Goal: Entertainment & Leisure: Consume media (video, audio)

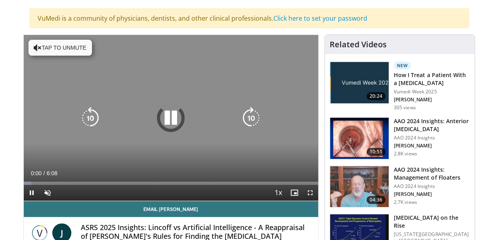
scroll to position [79, 0]
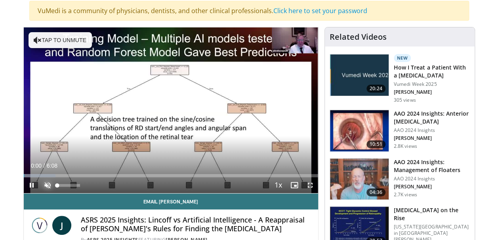
click at [48, 185] on span "Video Player" at bounding box center [48, 185] width 16 height 16
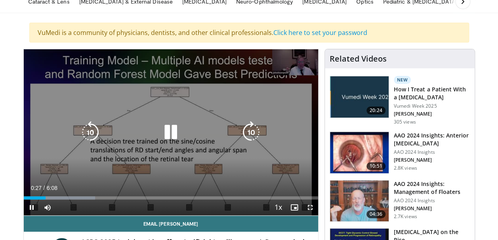
scroll to position [40, 0]
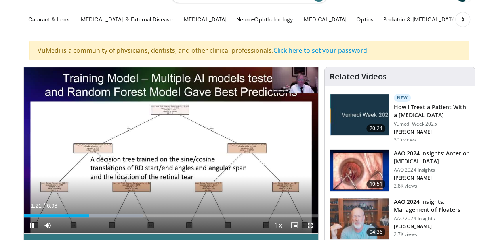
click at [310, 223] on span "Video Player" at bounding box center [311, 225] width 16 height 16
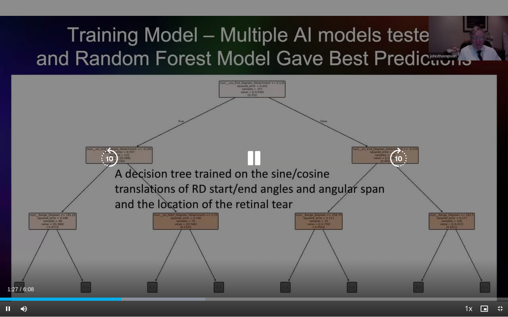
click at [178, 209] on div "10 seconds Tap to unmute" at bounding box center [254, 158] width 508 height 317
click at [249, 157] on icon "Video Player" at bounding box center [254, 159] width 22 height 22
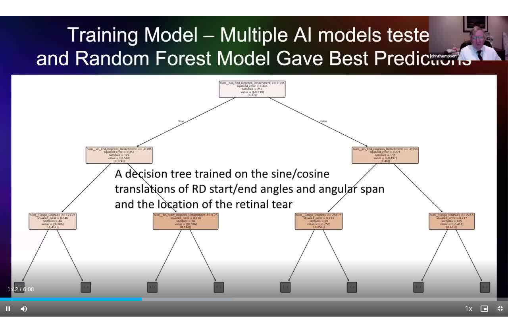
click at [498, 239] on span "Video Player" at bounding box center [500, 309] width 16 height 16
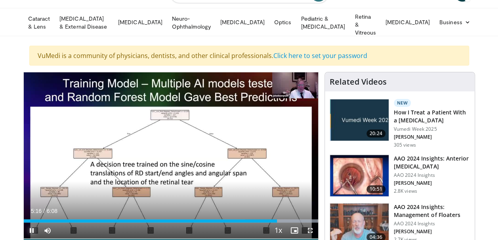
click at [29, 222] on span "Video Player" at bounding box center [32, 230] width 16 height 16
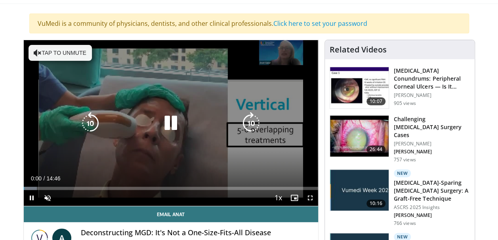
scroll to position [79, 0]
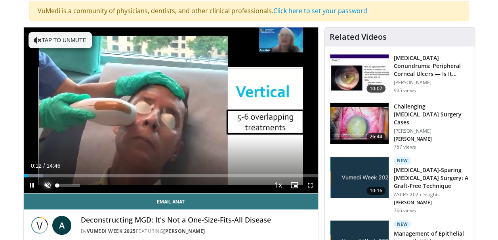
click at [49, 183] on span "Video Player" at bounding box center [48, 185] width 16 height 16
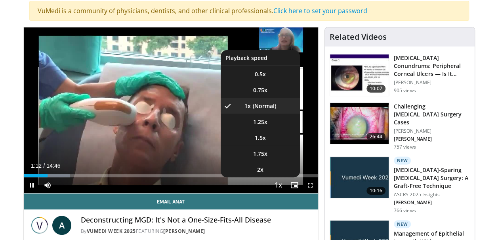
click at [280, 186] on span "Video Player" at bounding box center [278, 185] width 11 height 16
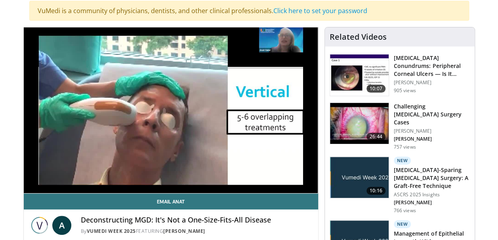
click at [256, 136] on div "10 seconds Tap to unmute" at bounding box center [171, 109] width 295 height 165
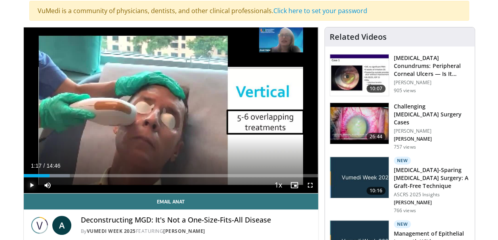
click at [33, 184] on span "Video Player" at bounding box center [32, 185] width 16 height 16
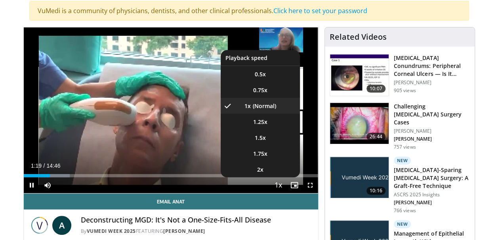
click at [278, 182] on span "Video Player" at bounding box center [278, 185] width 11 height 16
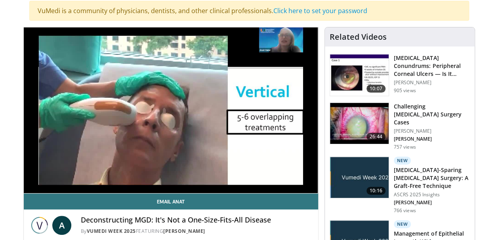
click at [278, 182] on div "10 seconds Tap to unmute" at bounding box center [171, 109] width 295 height 165
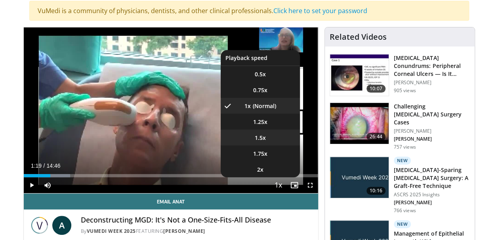
click at [262, 140] on span "1.5x" at bounding box center [260, 138] width 11 height 8
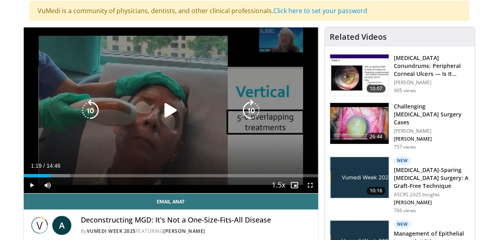
click at [163, 107] on icon "Video Player" at bounding box center [171, 110] width 22 height 22
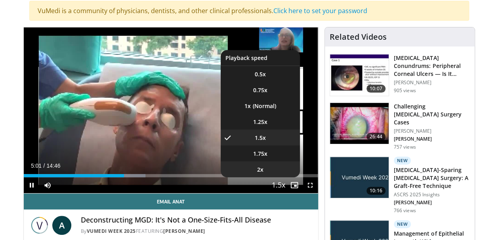
click at [262, 172] on li "2x" at bounding box center [260, 169] width 79 height 16
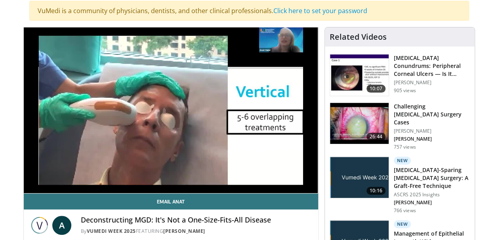
click at [360, 123] on img at bounding box center [359, 123] width 59 height 41
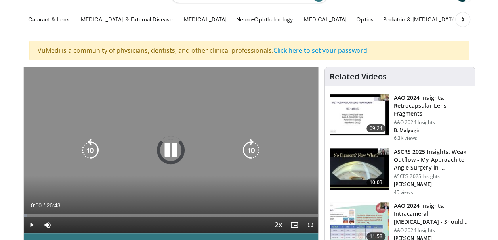
scroll to position [79, 0]
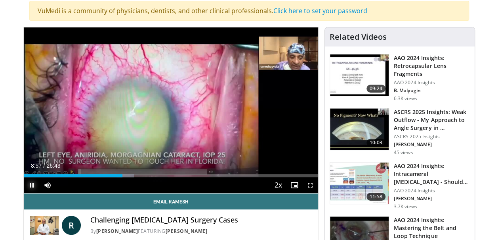
click at [27, 186] on span "Video Player" at bounding box center [32, 185] width 16 height 16
click at [31, 185] on span "Video Player" at bounding box center [32, 185] width 16 height 16
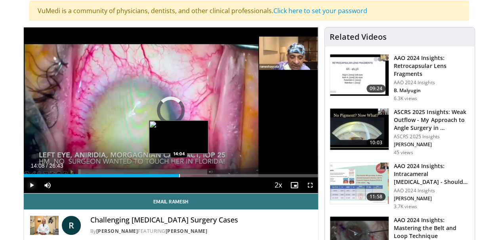
click at [179, 175] on div "Progress Bar" at bounding box center [179, 175] width 1 height 3
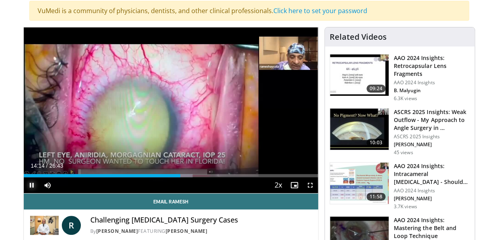
click at [30, 182] on span "Video Player" at bounding box center [32, 185] width 16 height 16
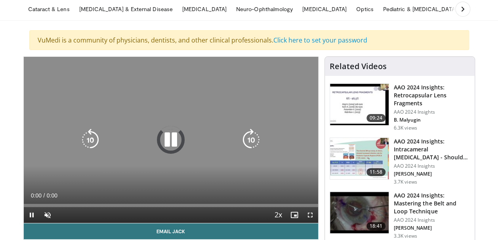
scroll to position [79, 0]
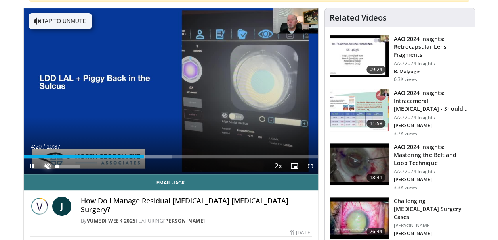
click at [44, 164] on span "Video Player" at bounding box center [48, 166] width 16 height 16
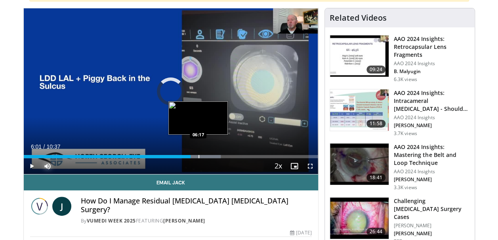
click at [198, 155] on div "Loaded : 66.90% 06:17 06:17" at bounding box center [171, 156] width 295 height 3
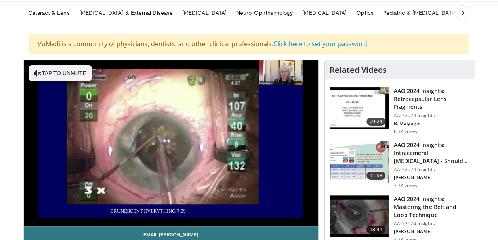
scroll to position [40, 0]
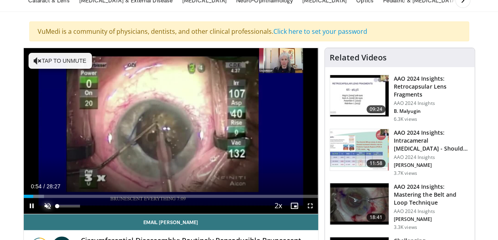
click at [44, 205] on span "Video Player" at bounding box center [48, 205] width 16 height 16
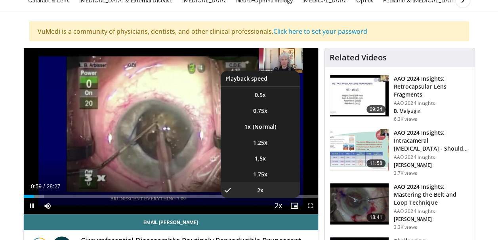
click at [276, 209] on span "Video Player" at bounding box center [278, 206] width 11 height 16
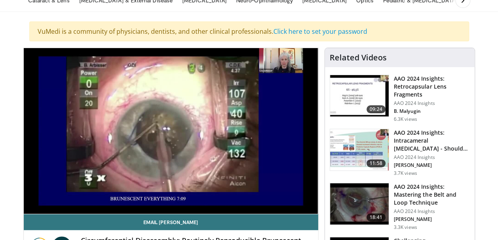
click at [276, 209] on div "10 seconds Tap to unmute" at bounding box center [171, 130] width 295 height 165
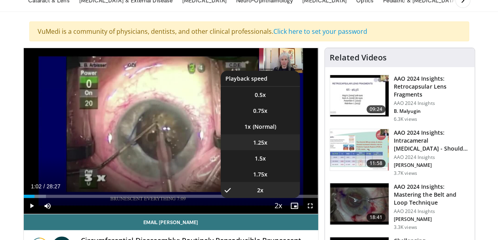
click at [267, 138] on li "1.25x" at bounding box center [260, 142] width 79 height 16
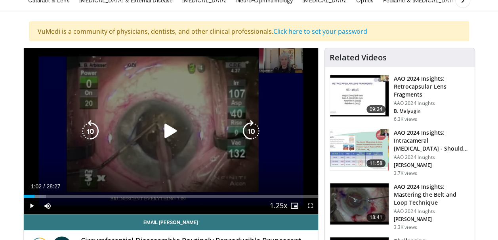
click at [171, 133] on icon "Video Player" at bounding box center [171, 131] width 22 height 22
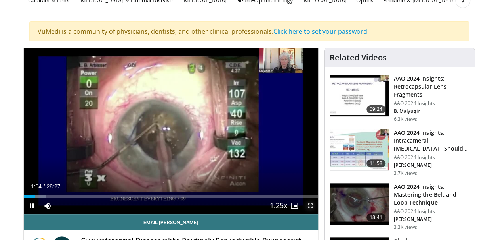
click at [312, 207] on span "Video Player" at bounding box center [311, 205] width 16 height 16
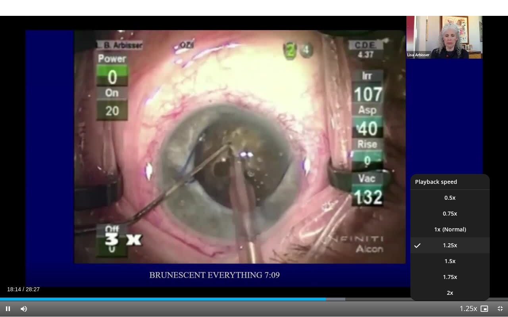
click at [467, 239] on span "Video Player" at bounding box center [467, 309] width 11 height 16
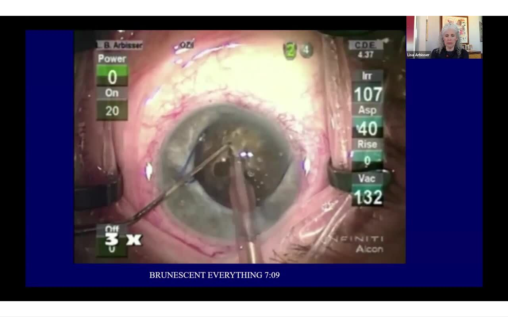
click at [467, 239] on video-js "**********" at bounding box center [254, 158] width 508 height 317
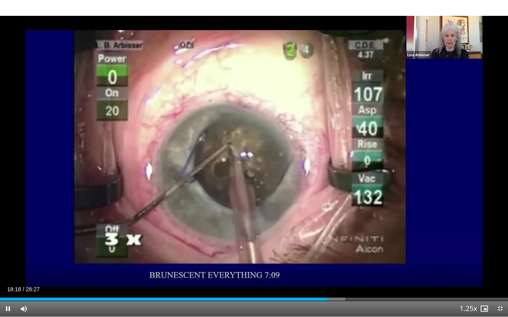
click at [460, 239] on div "Video Player" at bounding box center [459, 309] width 2 height 16
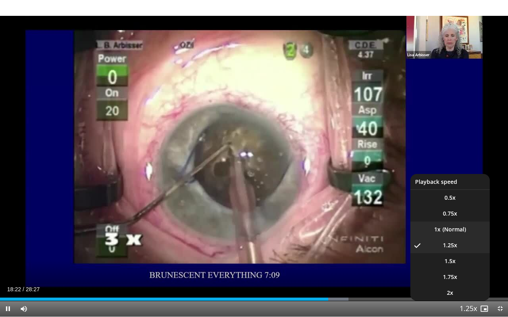
click at [452, 231] on li "1x" at bounding box center [449, 230] width 79 height 16
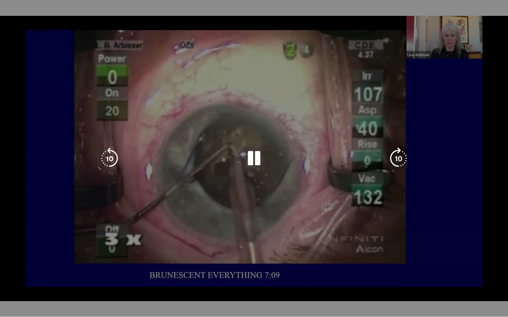
click at [498, 239] on video-js "**********" at bounding box center [254, 158] width 508 height 317
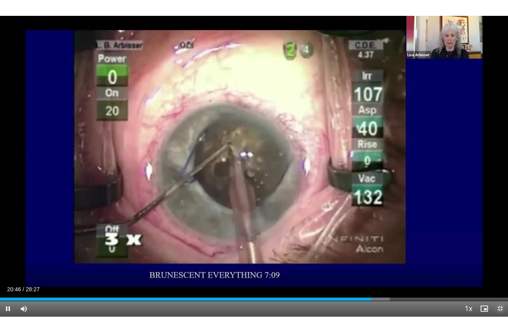
click at [498, 239] on span "Video Player" at bounding box center [500, 309] width 16 height 16
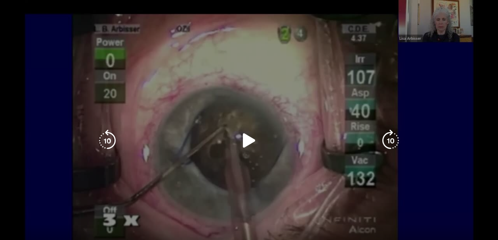
scroll to position [151, 0]
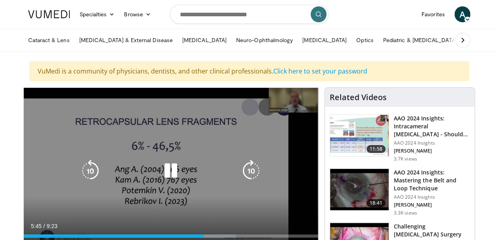
click at [167, 169] on icon "Video Player" at bounding box center [171, 170] width 22 height 22
